Goal: Task Accomplishment & Management: Use online tool/utility

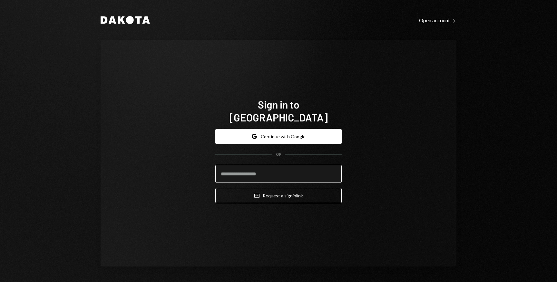
click at [274, 164] on input "email" at bounding box center [278, 173] width 126 height 18
type input "**********"
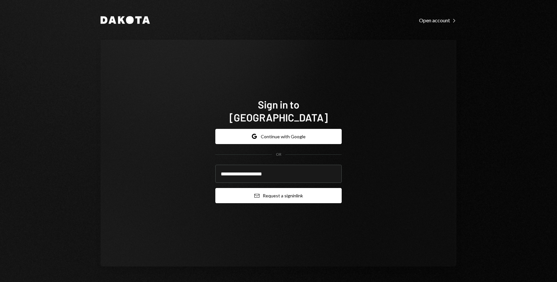
click at [279, 188] on button "Email Request a sign in link" at bounding box center [278, 195] width 126 height 15
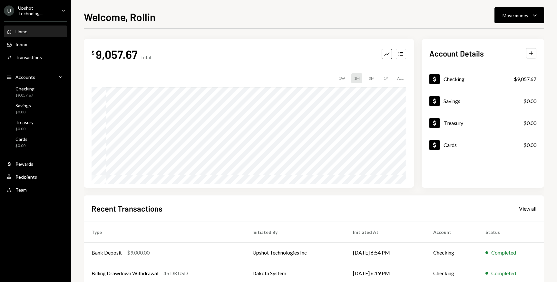
click at [65, 12] on icon "Caret Down" at bounding box center [63, 10] width 7 height 7
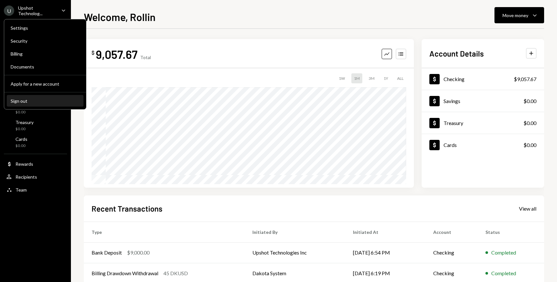
click at [21, 102] on div "Sign out" at bounding box center [45, 100] width 69 height 5
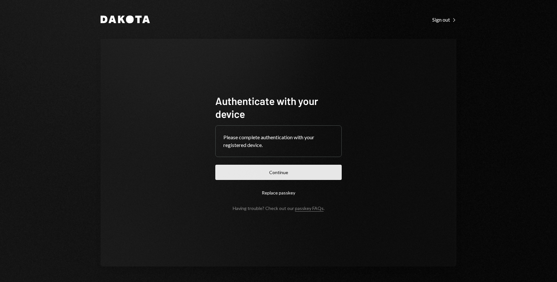
click at [276, 173] on button "Continue" at bounding box center [278, 171] width 126 height 15
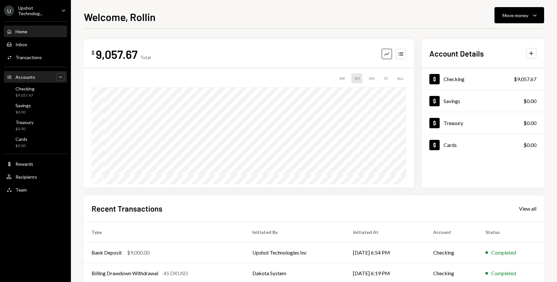
click at [64, 78] on div "Caret Down" at bounding box center [61, 77] width 8 height 8
click at [64, 78] on div "Caret Up" at bounding box center [61, 77] width 8 height 8
click at [33, 56] on div "Transactions" at bounding box center [28, 57] width 26 height 5
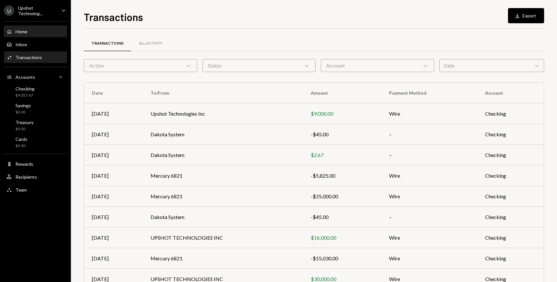
click at [28, 34] on div "Home Home" at bounding box center [35, 32] width 58 height 6
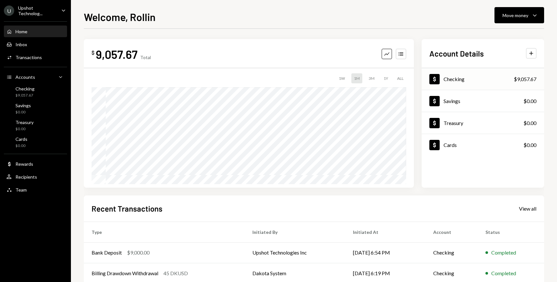
click at [452, 79] on div "Checking" at bounding box center [454, 79] width 21 height 6
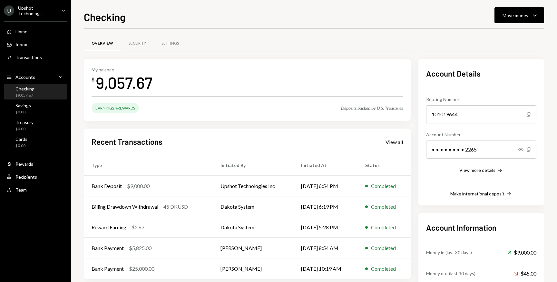
click at [28, 95] on div "$9,057.67" at bounding box center [24, 95] width 19 height 5
click at [64, 12] on icon "Caret Down" at bounding box center [63, 10] width 7 height 7
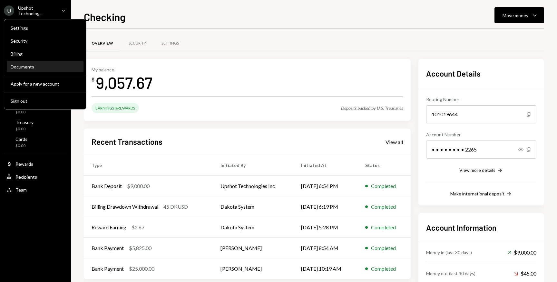
click at [35, 66] on div "Documents" at bounding box center [45, 66] width 69 height 5
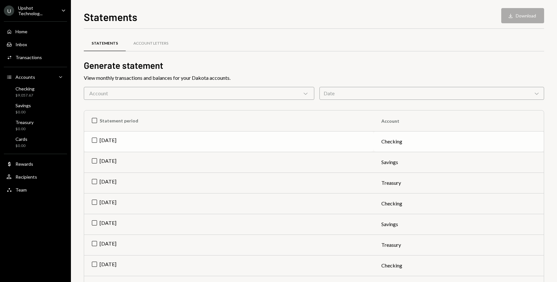
click at [96, 141] on td "Jul 2025" at bounding box center [229, 141] width 290 height 21
click at [95, 161] on td "Jul 2025" at bounding box center [229, 162] width 290 height 21
click at [525, 18] on button "Download Download (2)" at bounding box center [519, 15] width 49 height 15
click at [94, 158] on td "Check Jul 2025" at bounding box center [229, 162] width 290 height 21
click at [95, 140] on td "Check Jul 2025" at bounding box center [229, 141] width 290 height 21
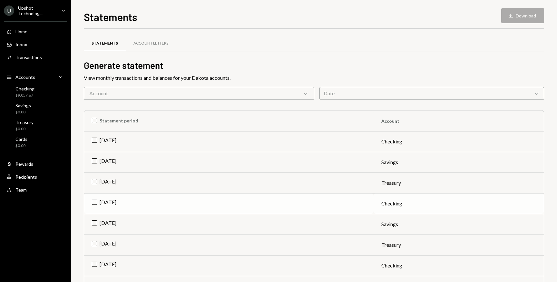
click at [95, 202] on td "Jun 2025" at bounding box center [229, 203] width 290 height 21
click at [530, 17] on button "Download Download" at bounding box center [523, 15] width 43 height 15
click at [381, 203] on td "Checking" at bounding box center [459, 203] width 170 height 21
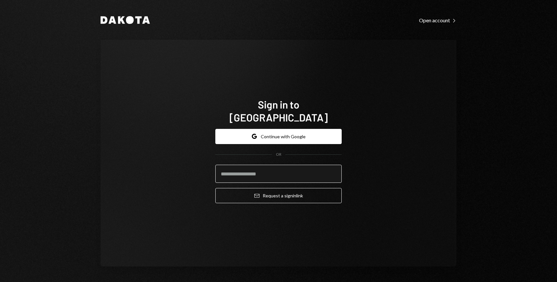
click at [269, 171] on input "email" at bounding box center [278, 173] width 126 height 18
type input "**********"
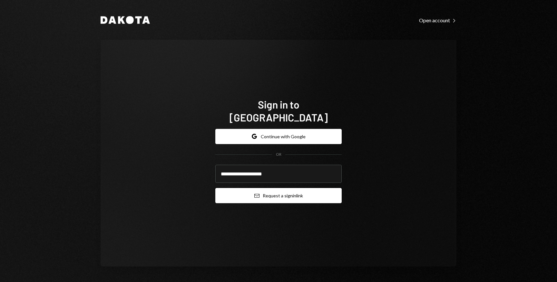
click at [275, 191] on button "Email Request a sign in link" at bounding box center [278, 195] width 126 height 15
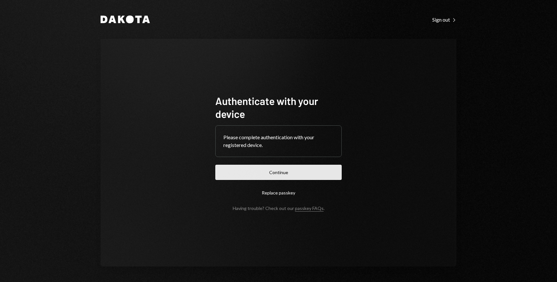
click at [254, 173] on button "Continue" at bounding box center [278, 171] width 126 height 15
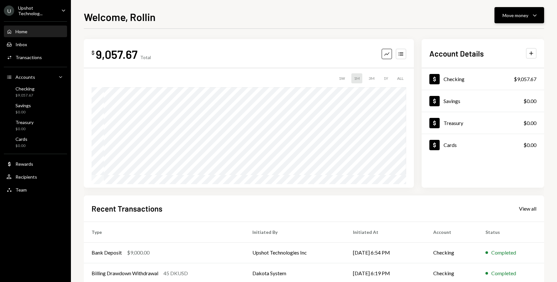
click at [534, 16] on icon "Caret Down" at bounding box center [535, 15] width 8 height 8
click at [494, 35] on div "Send" at bounding box center [514, 34] width 47 height 7
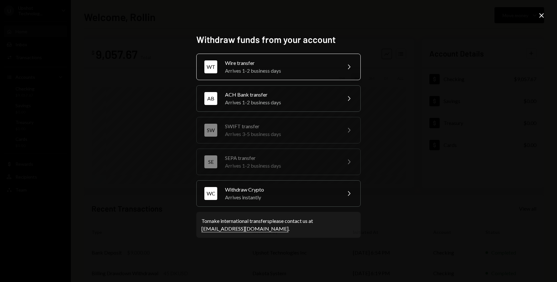
click at [307, 66] on div "Wire transfer" at bounding box center [281, 63] width 112 height 8
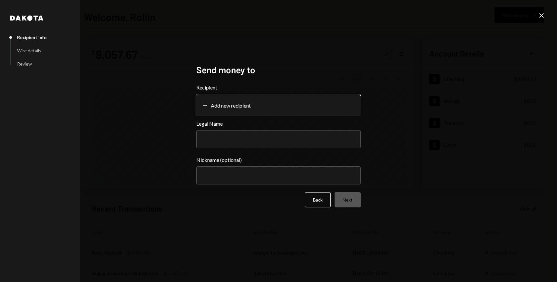
click at [353, 103] on body "**********" at bounding box center [278, 141] width 557 height 282
click at [284, 104] on body "**********" at bounding box center [278, 141] width 557 height 282
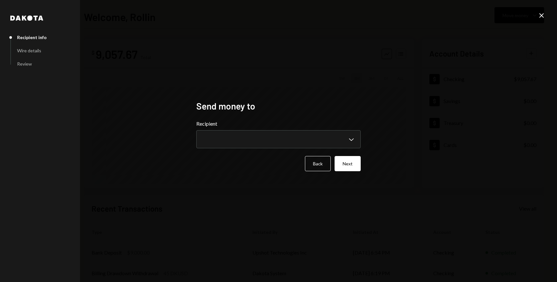
click at [540, 17] on icon at bounding box center [542, 15] width 5 height 5
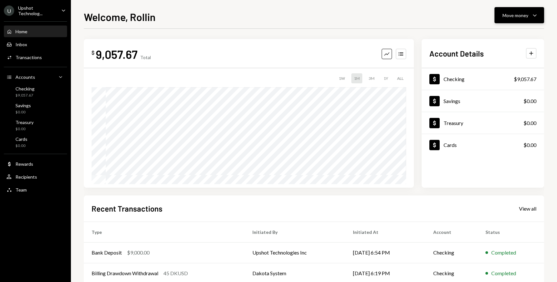
click at [541, 17] on button "Move money Caret Down" at bounding box center [520, 15] width 50 height 16
click at [500, 34] on div "Send" at bounding box center [514, 34] width 47 height 7
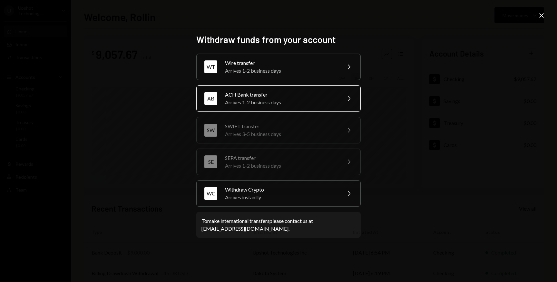
click at [348, 101] on icon "Chevron Right" at bounding box center [349, 99] width 8 height 8
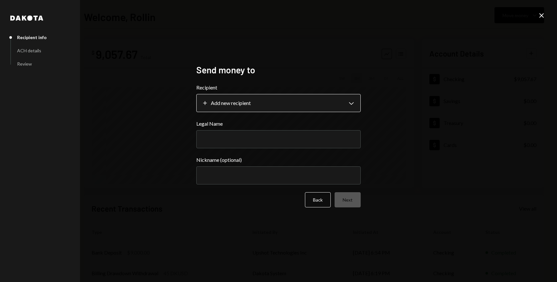
click at [354, 104] on body "**********" at bounding box center [278, 141] width 557 height 282
click at [543, 15] on icon "Close" at bounding box center [542, 16] width 8 height 8
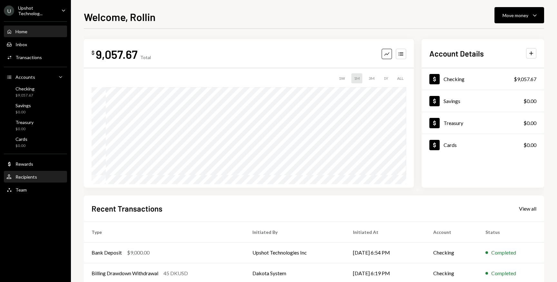
click at [25, 178] on div "Recipients" at bounding box center [26, 176] width 22 height 5
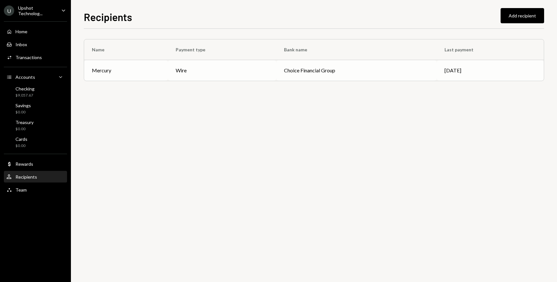
click at [101, 72] on div "Mercury" at bounding box center [101, 70] width 19 height 8
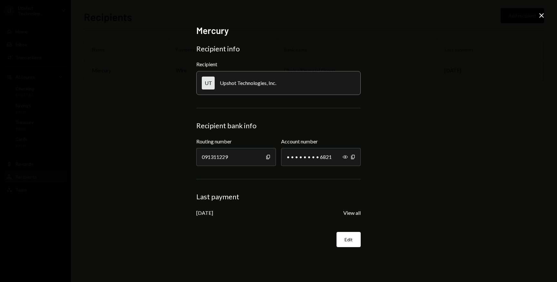
click at [542, 17] on icon "Close" at bounding box center [542, 16] width 8 height 8
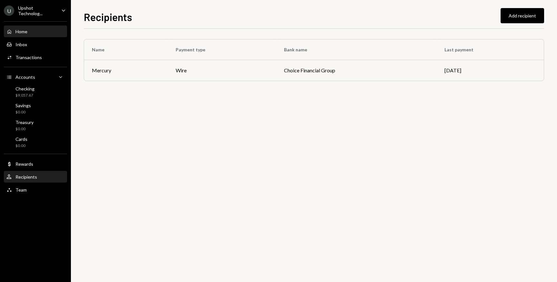
click at [22, 34] on div "Home" at bounding box center [21, 31] width 12 height 5
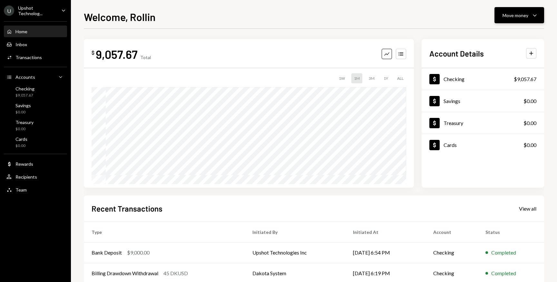
click at [534, 16] on icon "Caret Down" at bounding box center [535, 15] width 8 height 8
click at [508, 35] on div "Send" at bounding box center [514, 34] width 47 height 7
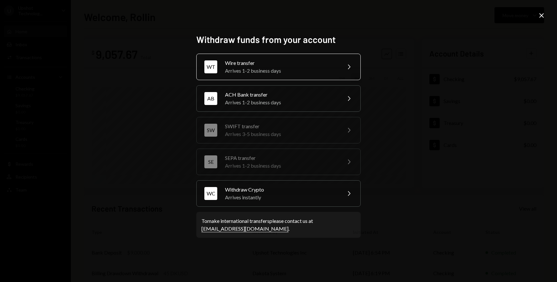
click at [317, 71] on div "Arrives 1-2 business days" at bounding box center [281, 71] width 112 height 8
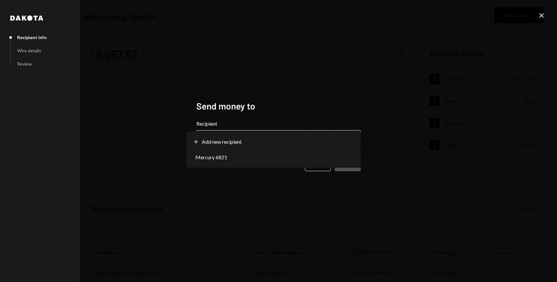
click at [280, 138] on body "**********" at bounding box center [278, 141] width 557 height 282
select select "**********"
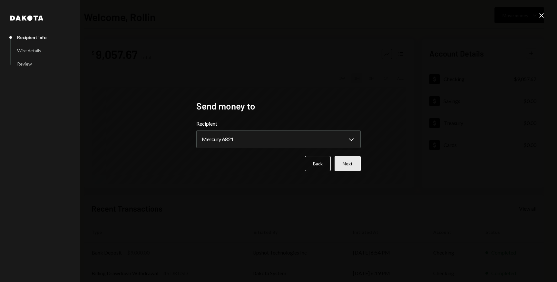
click at [353, 164] on button "Next" at bounding box center [348, 163] width 26 height 15
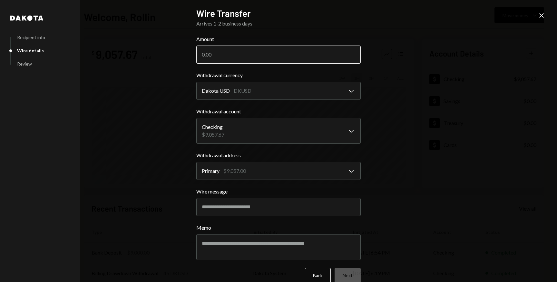
click at [247, 54] on input "Amount" at bounding box center [278, 54] width 164 height 18
type input "9000"
click at [348, 275] on button "Next" at bounding box center [348, 274] width 26 height 15
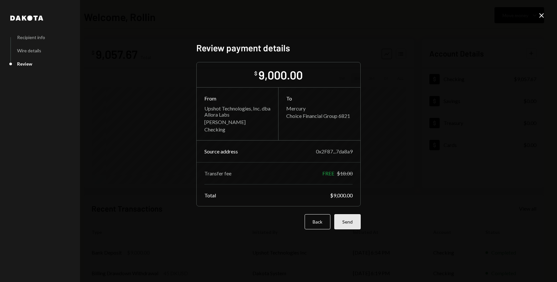
click at [346, 223] on button "Send" at bounding box center [347, 221] width 26 height 15
